Goal: Use online tool/utility: Utilize a website feature to perform a specific function

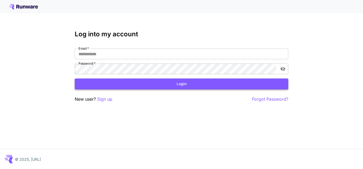
type input "**********"
click at [190, 85] on button "Login" at bounding box center [181, 83] width 213 height 11
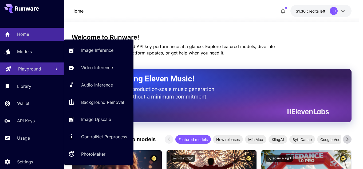
click at [30, 70] on p "Playground" at bounding box center [29, 69] width 23 height 6
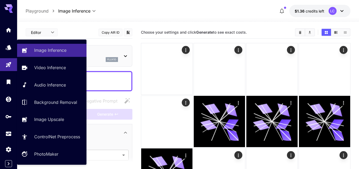
type input "**********"
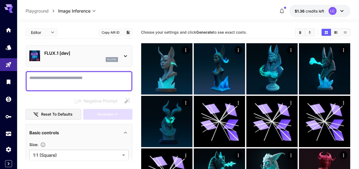
click at [75, 58] on div "flux1d" at bounding box center [81, 59] width 74 height 5
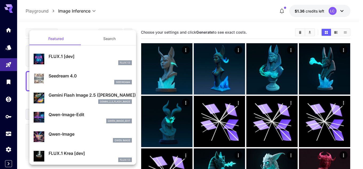
click at [112, 41] on button "Search" at bounding box center [109, 38] width 53 height 13
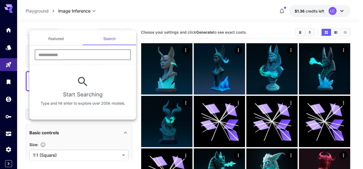
click at [82, 56] on input "text" at bounding box center [83, 54] width 96 height 11
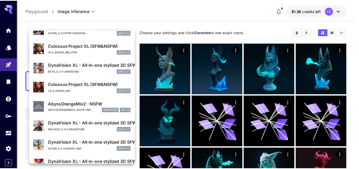
scroll to position [107, 0]
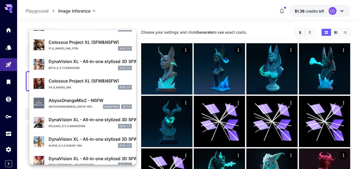
type input "****"
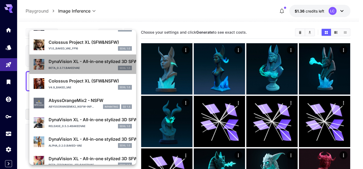
click at [96, 64] on p "DynaVision XL - All-in-one stylized 3D SFW and NSFW output, no refiner needed!" at bounding box center [90, 61] width 83 height 6
type input "**"
type input "***"
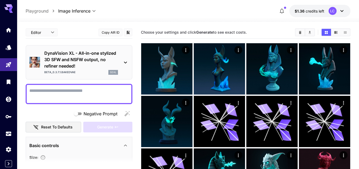
click at [70, 90] on textarea "Negative Prompt" at bounding box center [78, 94] width 99 height 13
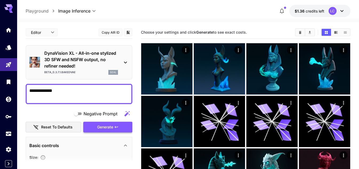
type textarea "**********"
click at [100, 125] on span "Generate" at bounding box center [105, 127] width 16 height 7
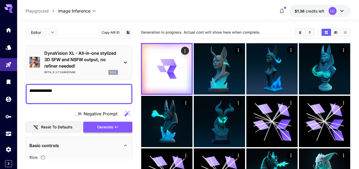
click at [113, 128] on span "Generate" at bounding box center [105, 127] width 16 height 7
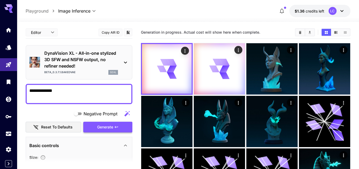
click at [113, 127] on span "Generate" at bounding box center [105, 127] width 16 height 7
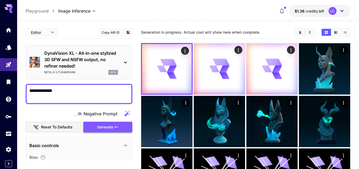
click at [113, 127] on span "Generate" at bounding box center [105, 127] width 16 height 7
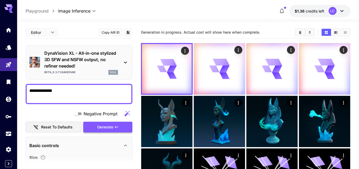
click at [113, 127] on span "Generate" at bounding box center [105, 127] width 16 height 7
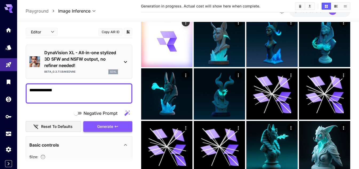
click at [110, 127] on span "Generate" at bounding box center [105, 126] width 16 height 7
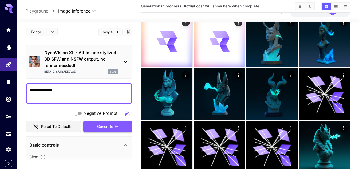
click at [110, 126] on span "Generate" at bounding box center [105, 126] width 16 height 7
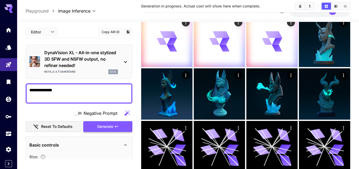
click at [110, 126] on span "Generate" at bounding box center [105, 126] width 16 height 7
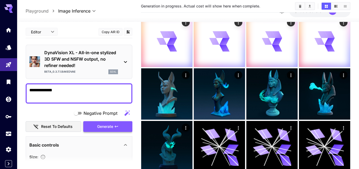
click at [110, 126] on span "Generate" at bounding box center [105, 126] width 16 height 7
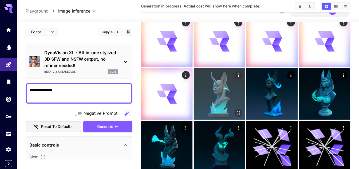
drag, startPoint x: 110, startPoint y: 126, endPoint x: 259, endPoint y: 109, distance: 150.2
click at [109, 126] on span "Generate" at bounding box center [105, 126] width 16 height 7
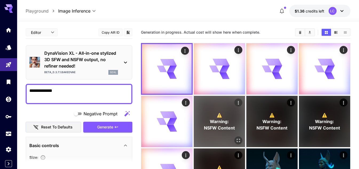
click at [217, 118] on span "Warning:" at bounding box center [219, 121] width 19 height 6
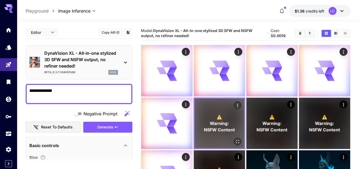
click at [218, 114] on span "⚠️" at bounding box center [219, 117] width 5 height 6
click at [217, 114] on span "⚠️" at bounding box center [219, 117] width 5 height 6
click at [228, 109] on div "⚠️ Warning: NSFW Content" at bounding box center [219, 123] width 50 height 50
click at [227, 109] on div "⚠️ Warning: NSFW Content" at bounding box center [219, 123] width 50 height 50
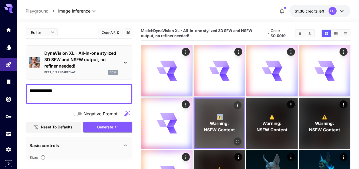
drag, startPoint x: 227, startPoint y: 109, endPoint x: 221, endPoint y: 123, distance: 15.2
click at [226, 110] on div "⚠️ Warning: NSFW Content" at bounding box center [219, 123] width 50 height 50
click at [220, 127] on span "NSFW Content" at bounding box center [219, 129] width 31 height 6
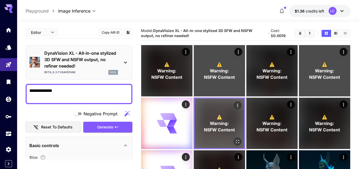
click at [236, 105] on icon "Actions" at bounding box center [237, 105] width 5 height 5
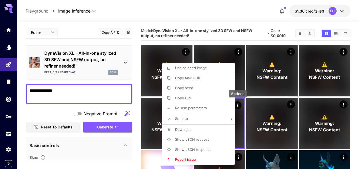
click at [237, 105] on div at bounding box center [181, 84] width 363 height 169
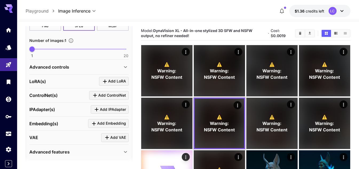
scroll to position [194, 0]
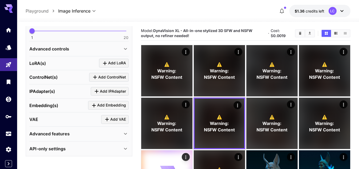
click at [79, 133] on div "Advanced features" at bounding box center [75, 133] width 93 height 6
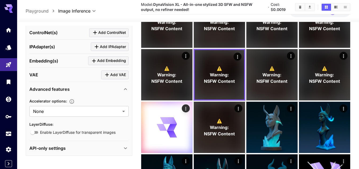
scroll to position [53, 0]
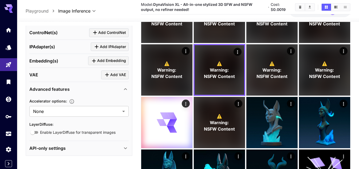
click at [81, 147] on div "API-only settings" at bounding box center [75, 148] width 93 height 6
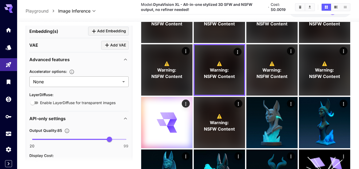
scroll to position [292, 0]
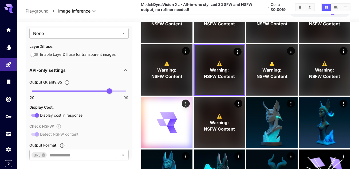
scroll to position [345, 0]
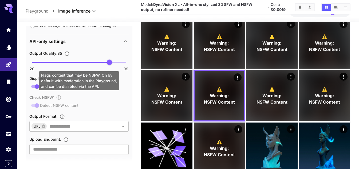
click at [59, 97] on div "Check NSFW : Detect NSFW content" at bounding box center [78, 101] width 99 height 15
click at [93, 106] on div "Check NSFW : Detect NSFW content" at bounding box center [78, 101] width 99 height 15
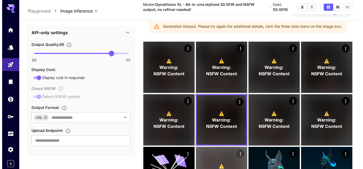
scroll to position [0, 0]
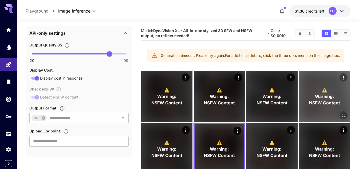
click at [346, 79] on icon "Actions" at bounding box center [343, 77] width 5 height 5
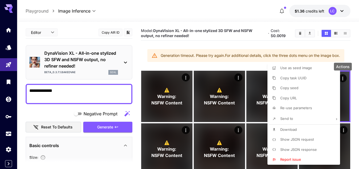
scroll to position [354, 0]
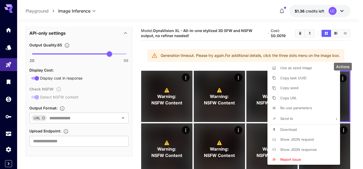
click at [130, 78] on div at bounding box center [181, 84] width 363 height 169
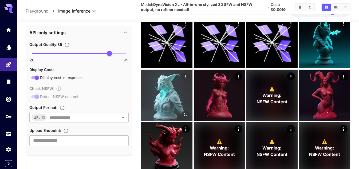
scroll to position [347, 0]
